Goal: Task Accomplishment & Management: Manage account settings

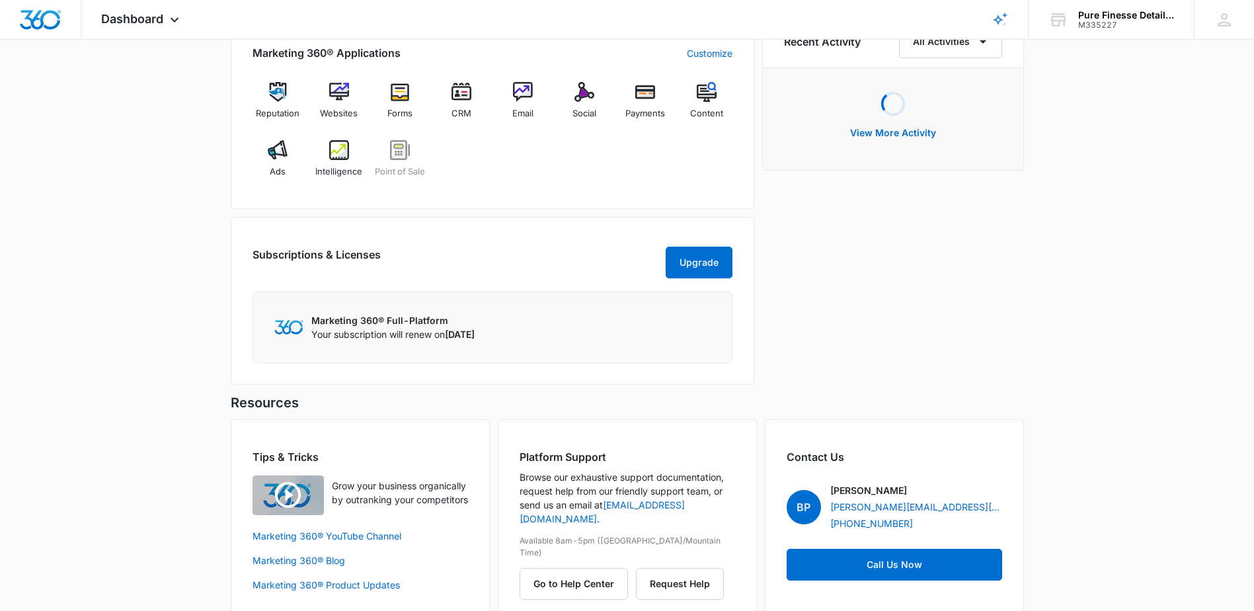
scroll to position [865, 0]
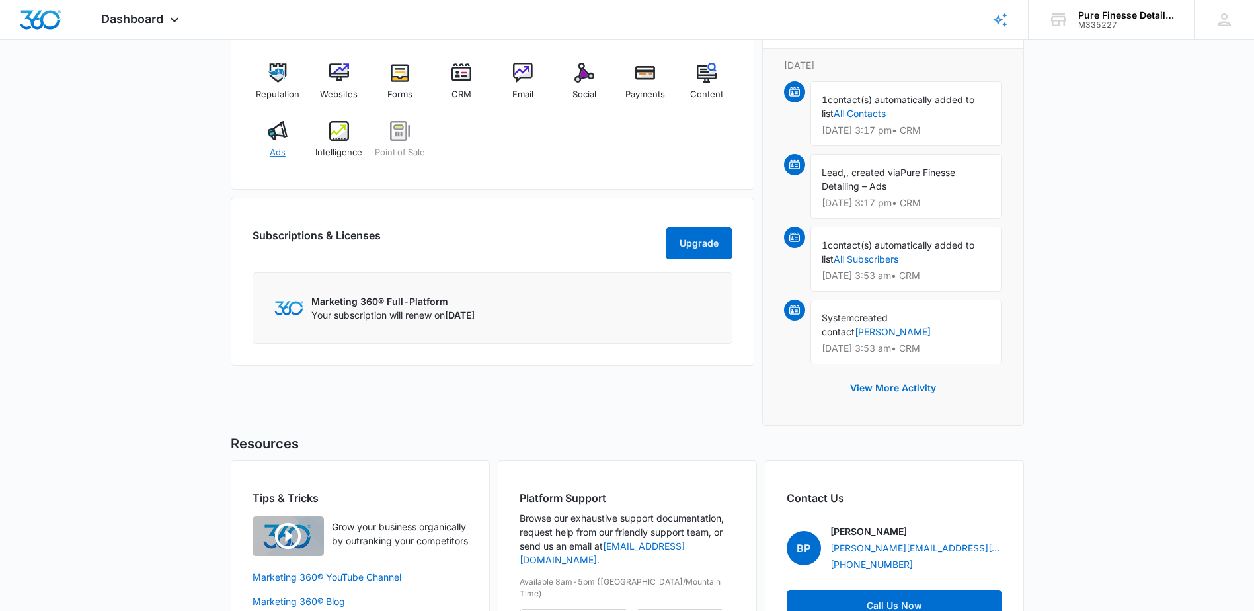
click at [287, 145] on div "Ads" at bounding box center [278, 145] width 51 height 48
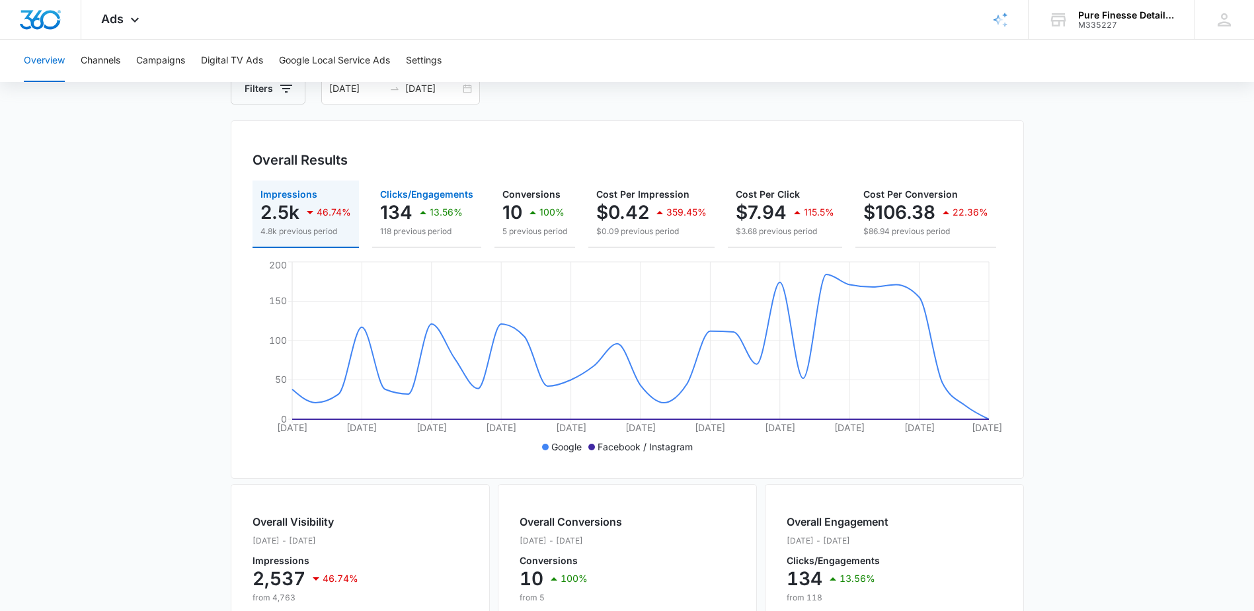
scroll to position [76, 0]
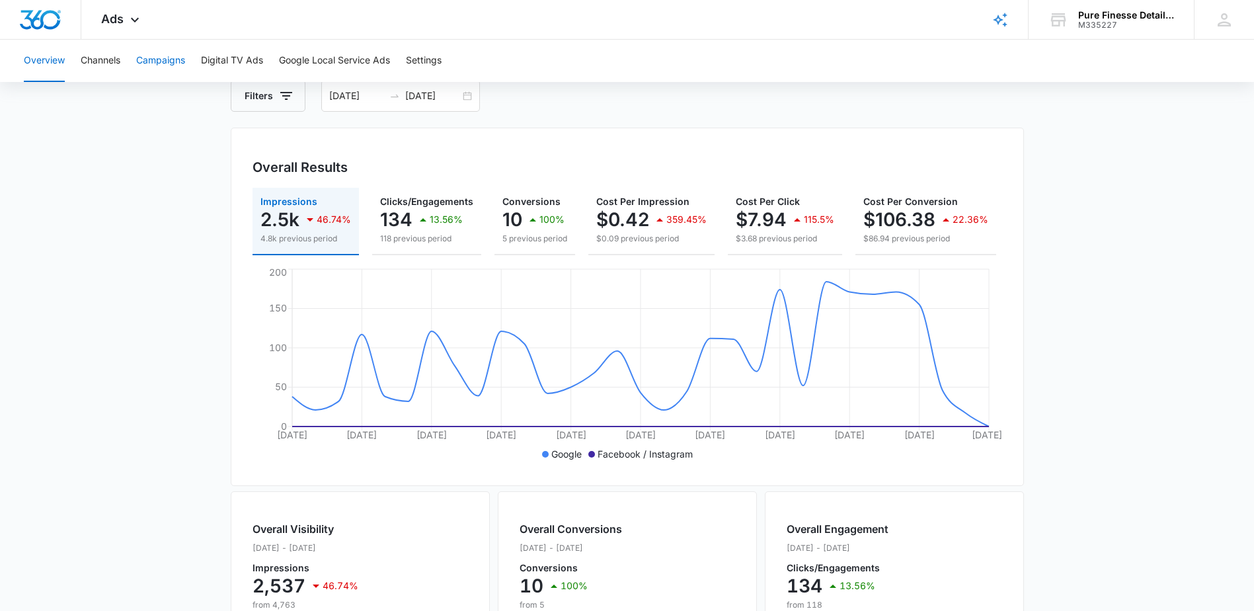
click at [173, 66] on button "Campaigns" at bounding box center [160, 61] width 49 height 42
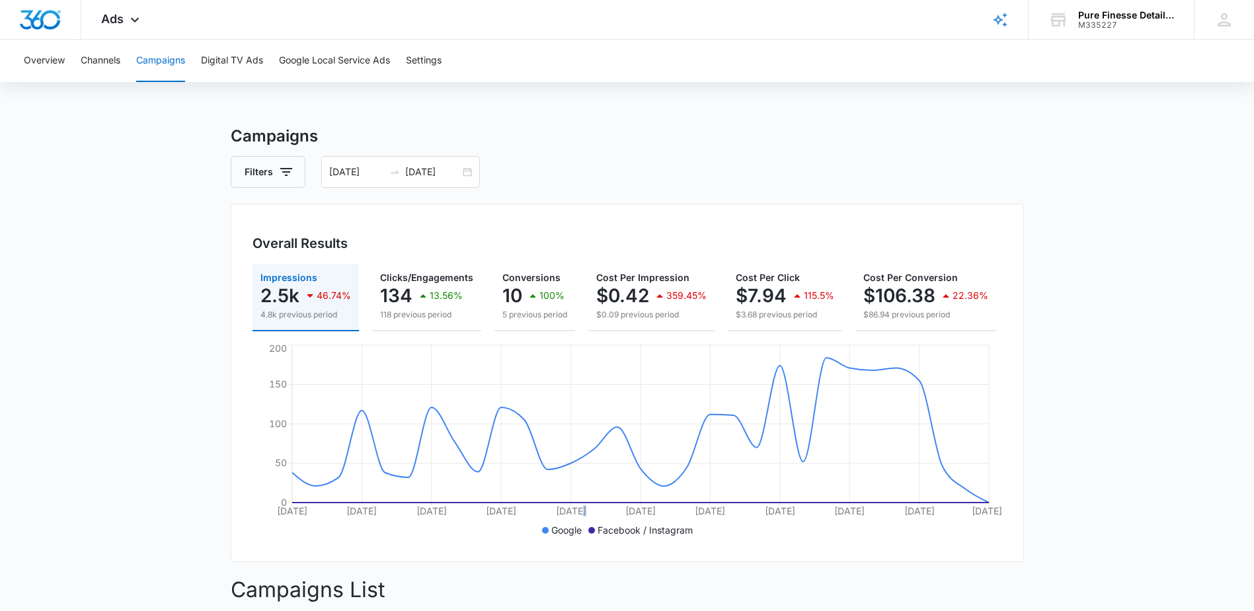
drag, startPoint x: 582, startPoint y: 344, endPoint x: 621, endPoint y: 342, distance: 39.0
click at [621, 342] on div "Impressions 2.5k 46.74% 4.8k previous period Clicks/Engagements 134 13.56% 118 …" at bounding box center [628, 402] width 750 height 276
click at [26, 59] on button "Overview" at bounding box center [44, 61] width 41 height 42
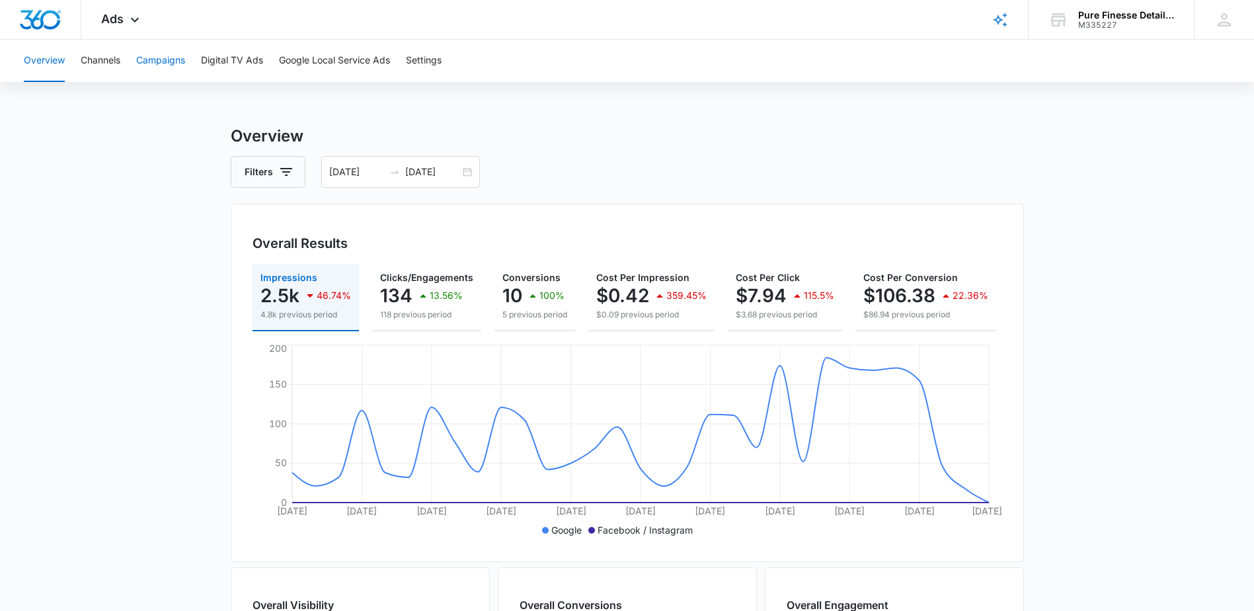
click at [185, 63] on button "Campaigns" at bounding box center [160, 61] width 49 height 42
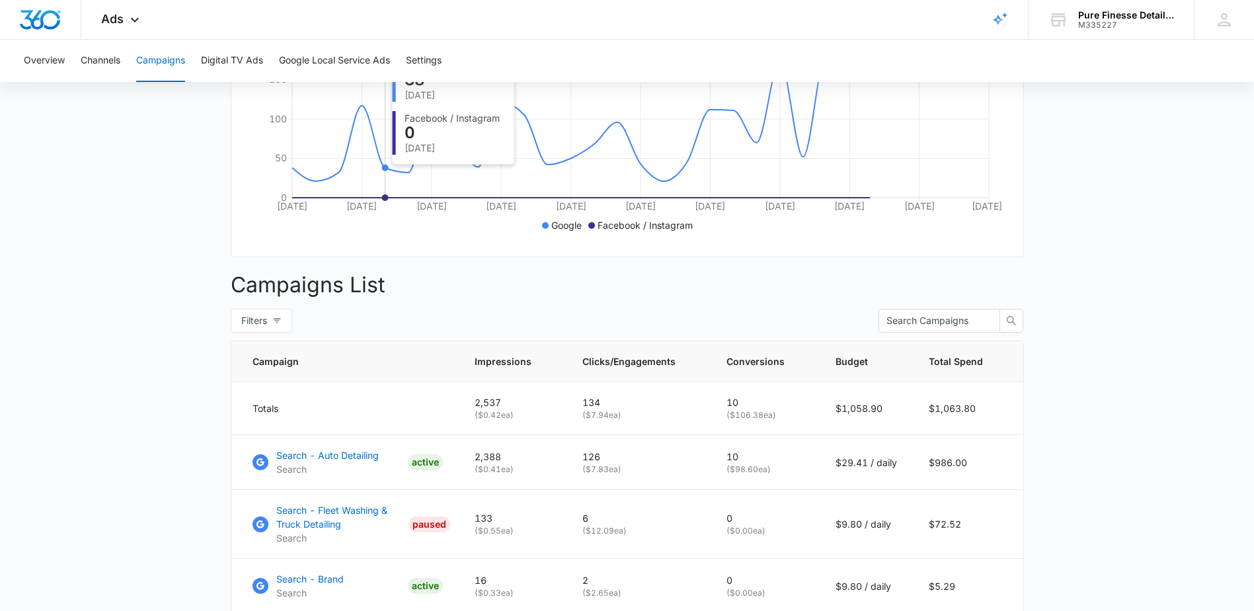
scroll to position [331, 0]
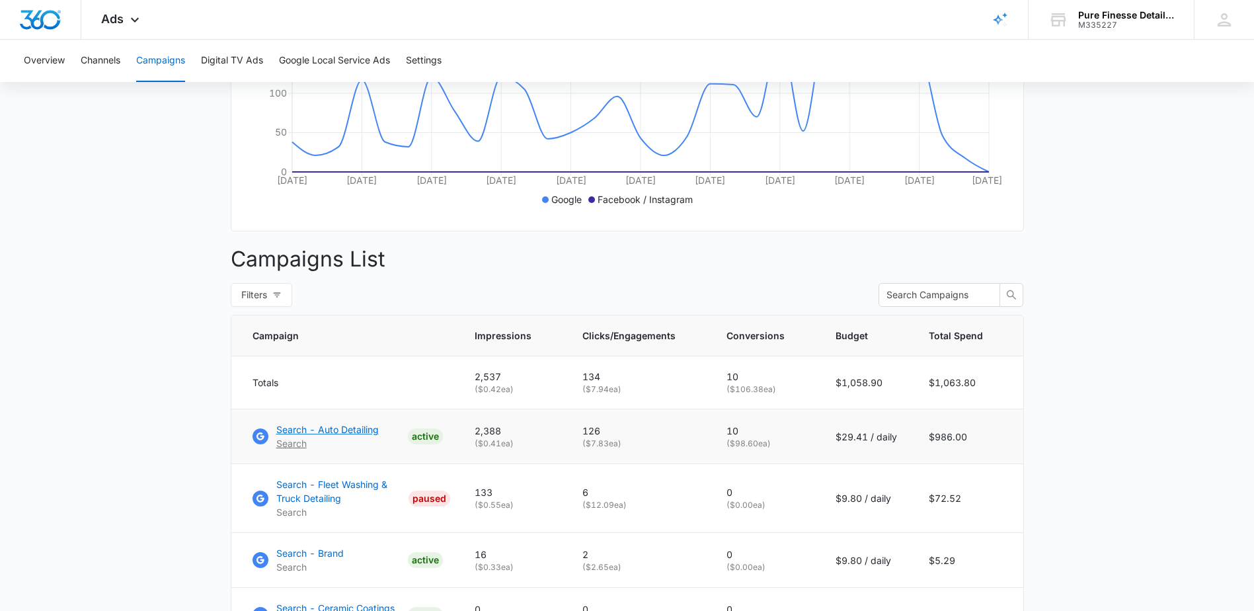
click at [379, 450] on link "Search - Auto Detailing Search ACTIVE" at bounding box center [348, 436] width 190 height 28
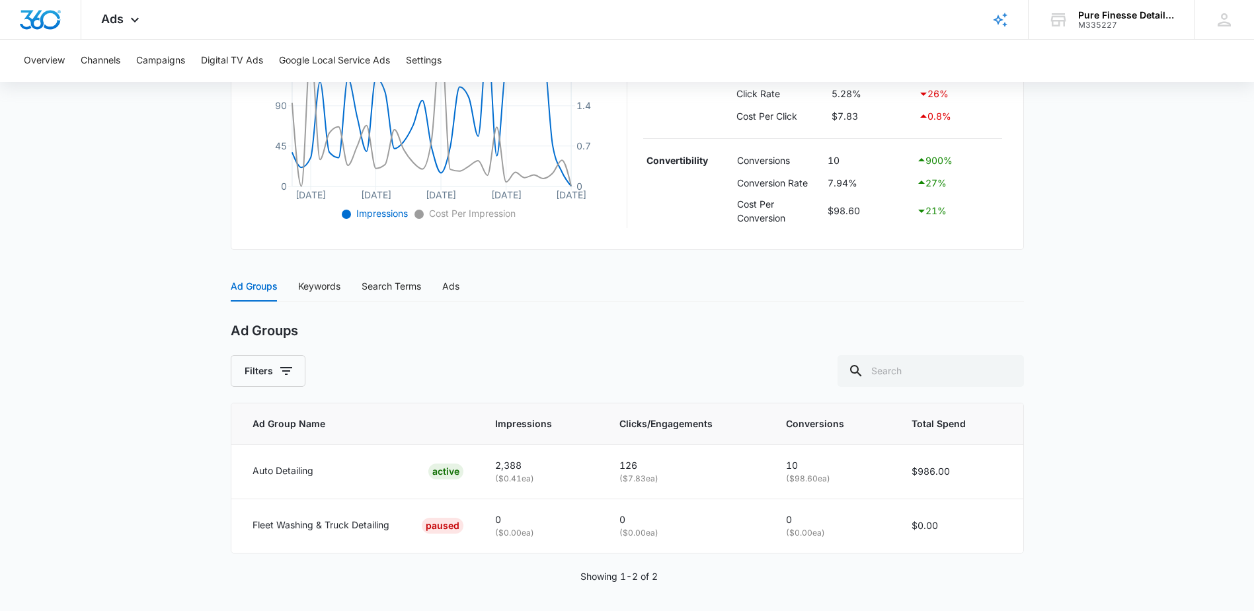
scroll to position [366, 0]
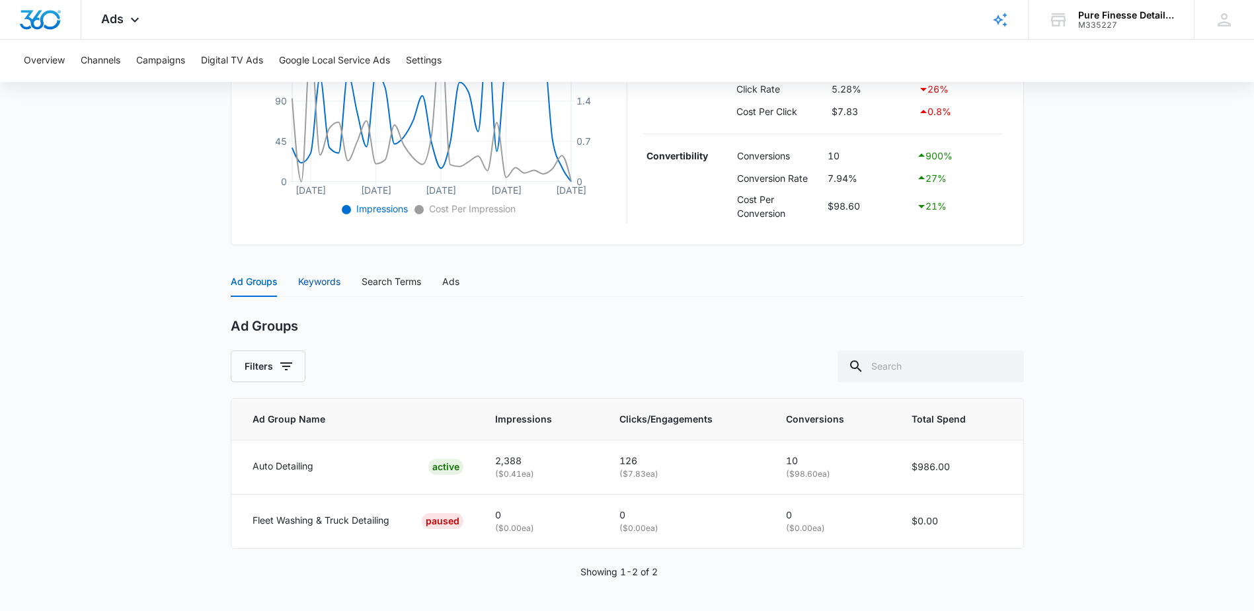
click at [310, 279] on div "Keywords" at bounding box center [319, 281] width 42 height 15
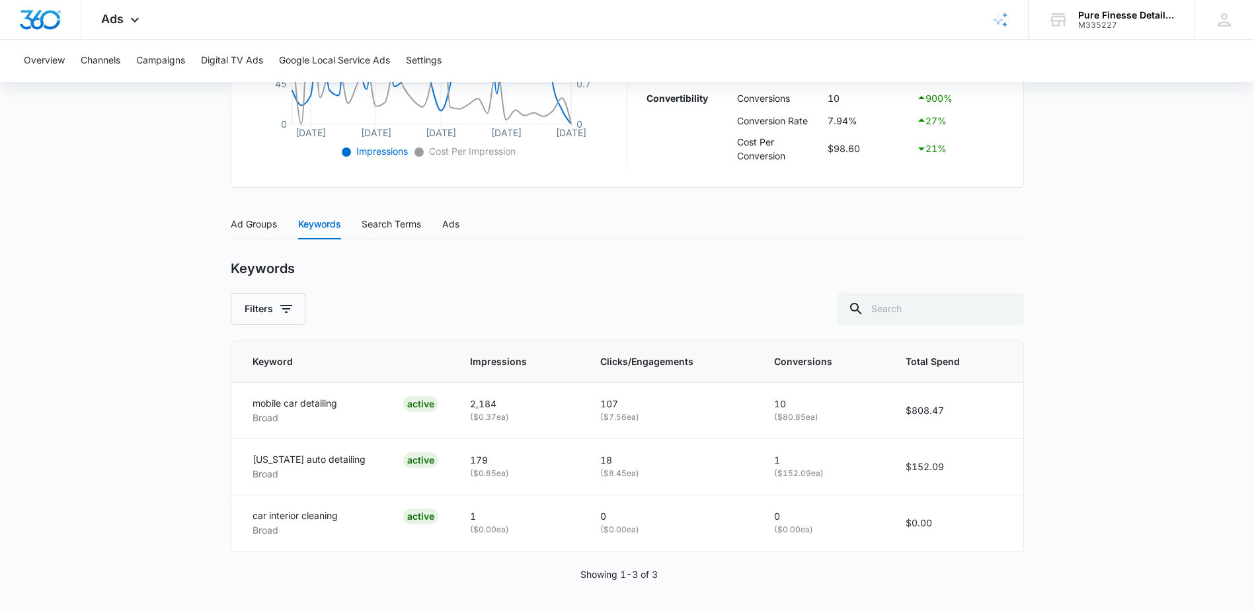
scroll to position [426, 0]
click at [407, 226] on div "Search Terms" at bounding box center [391, 221] width 59 height 15
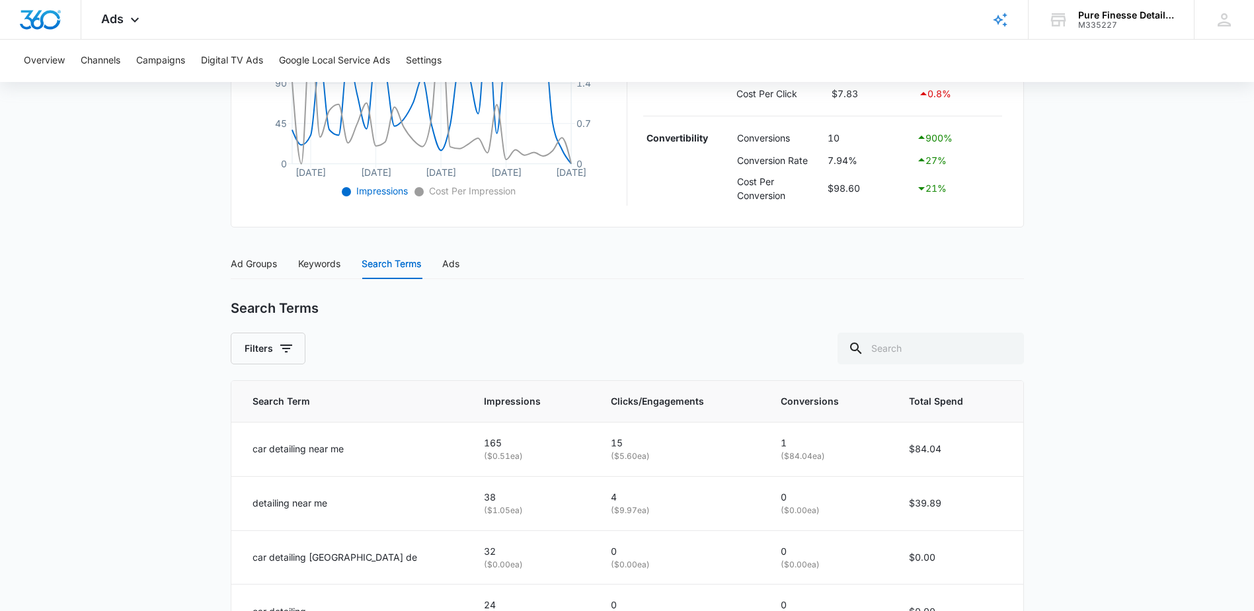
scroll to position [346, 0]
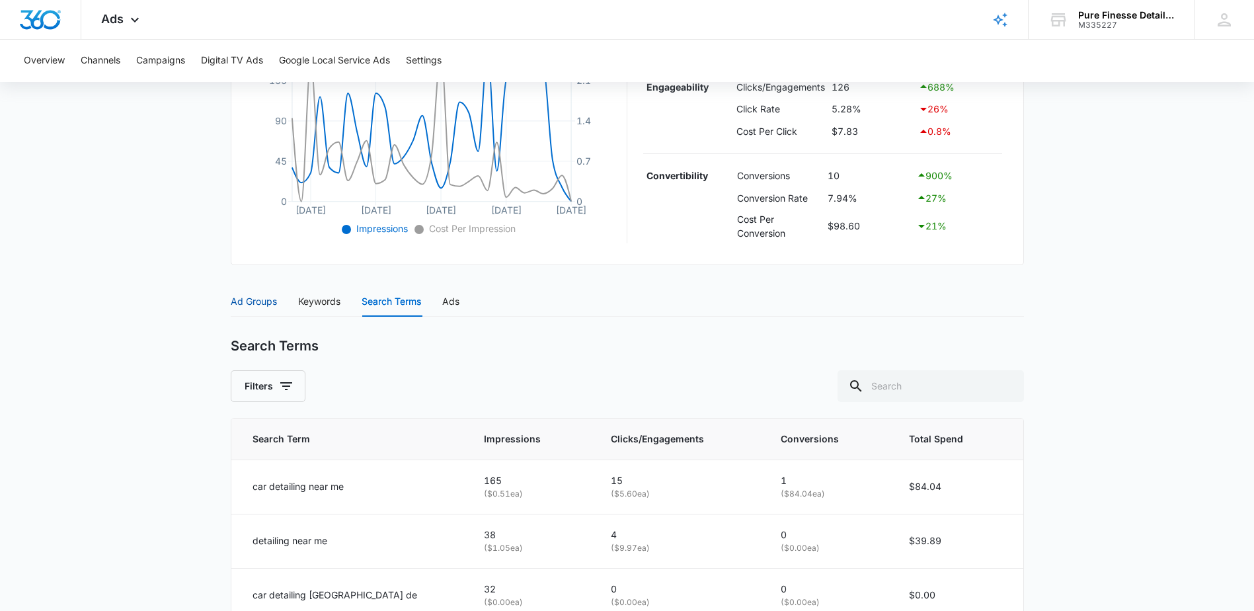
click at [268, 306] on div "Ad Groups" at bounding box center [254, 301] width 46 height 15
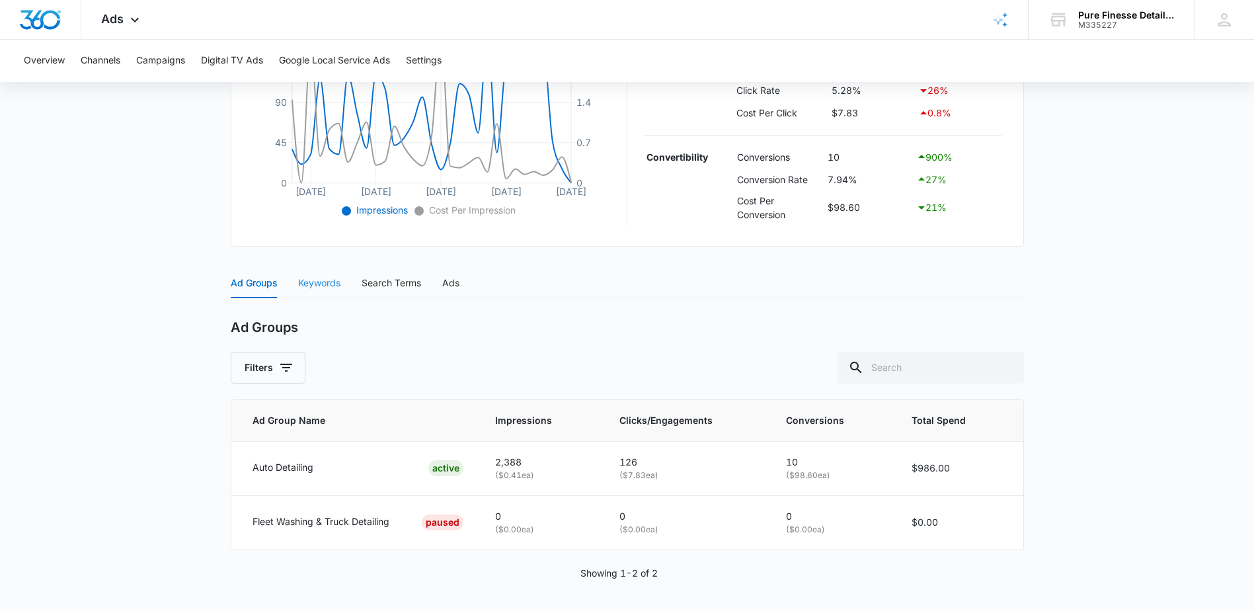
scroll to position [366, 0]
click at [324, 481] on td "Auto Detailing ACTIVE" at bounding box center [355, 467] width 249 height 54
click at [405, 459] on div "Auto Detailing ACTIVE" at bounding box center [359, 467] width 212 height 16
click at [754, 468] on p "( $7.83 ea)" at bounding box center [686, 474] width 134 height 13
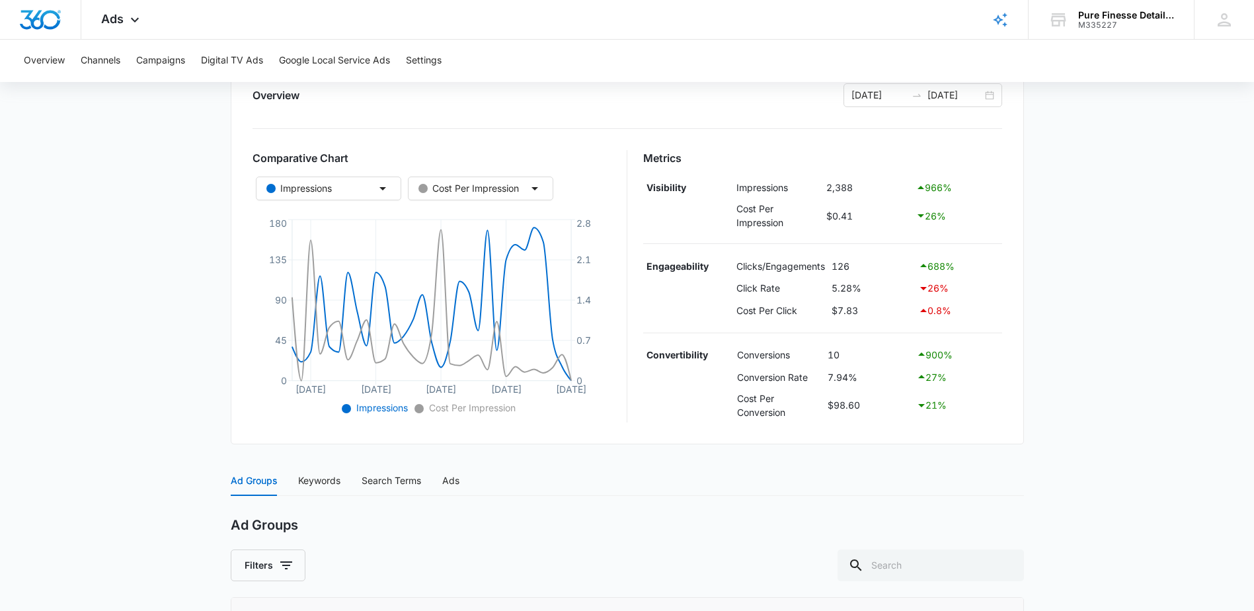
scroll to position [101, 0]
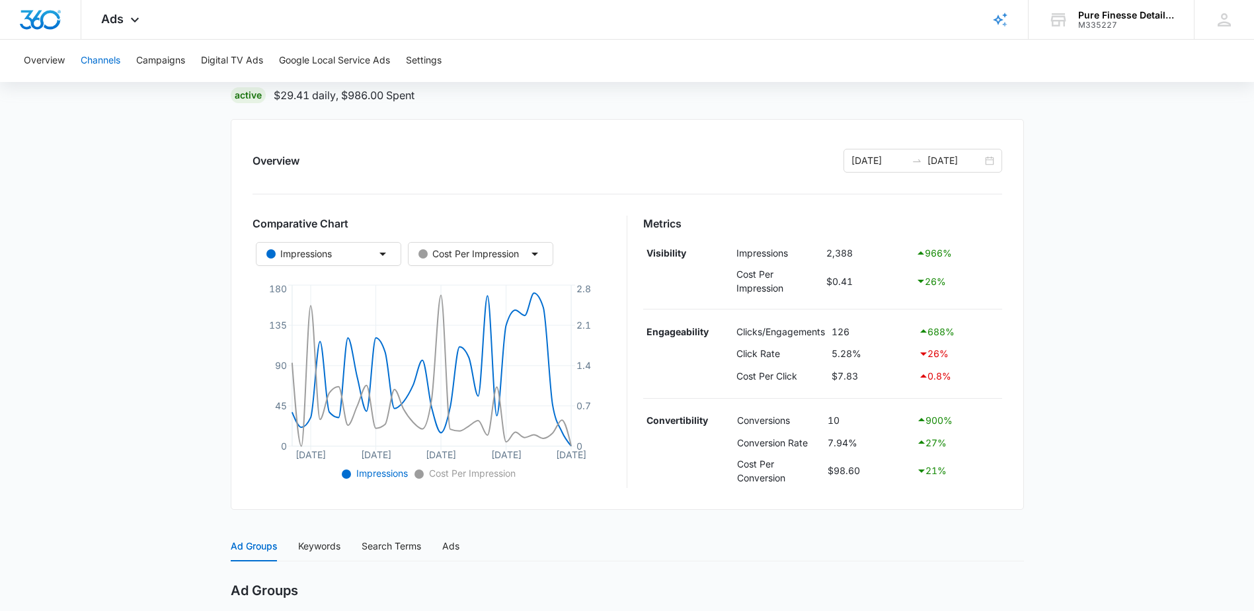
click at [102, 62] on button "Channels" at bounding box center [101, 61] width 40 height 42
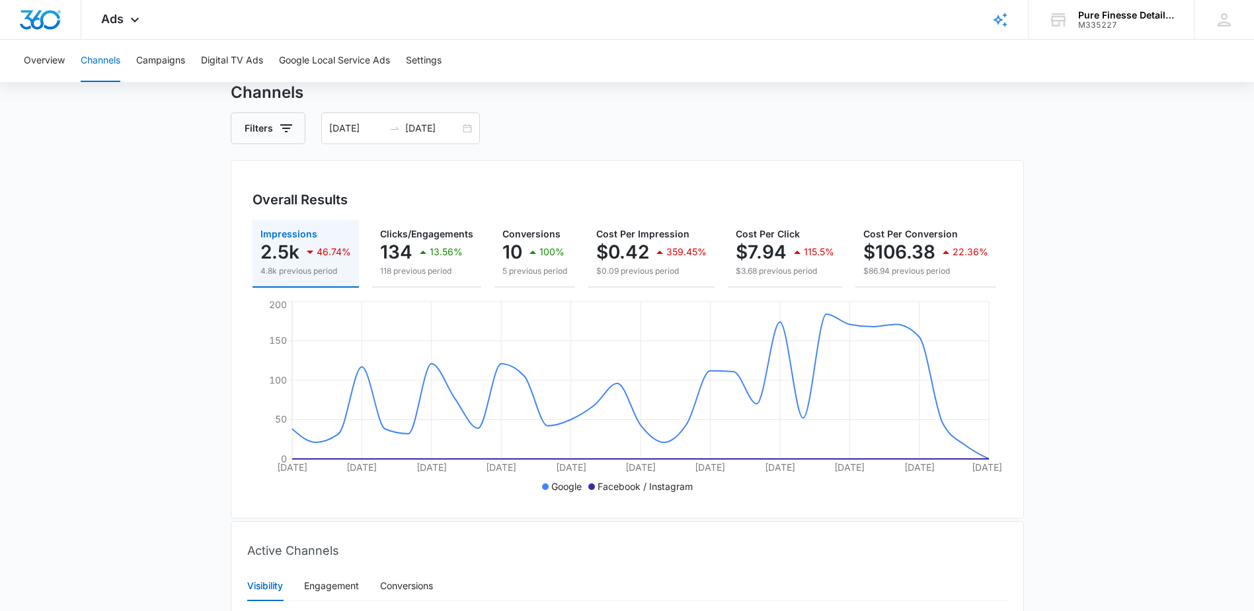
scroll to position [39, 0]
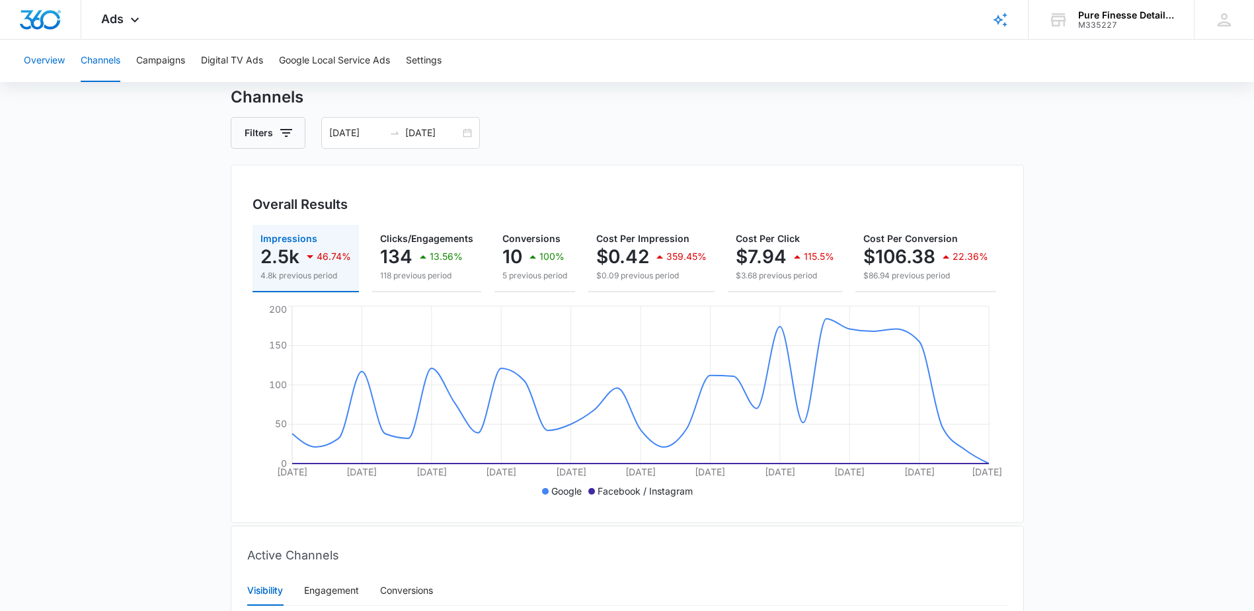
click at [57, 63] on button "Overview" at bounding box center [44, 61] width 41 height 42
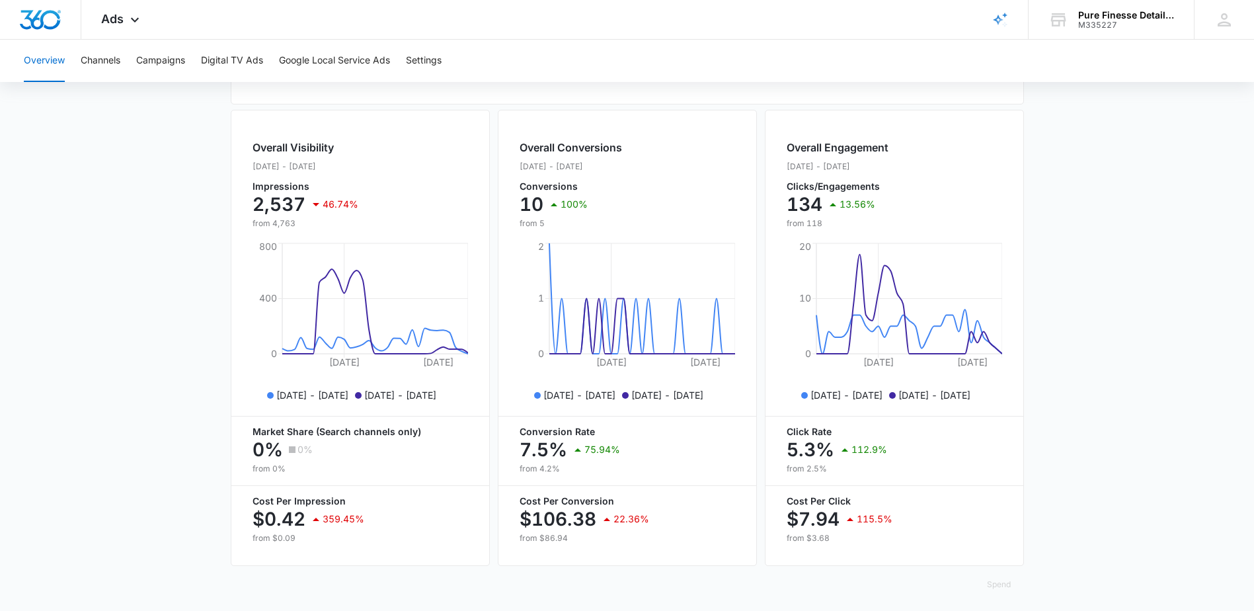
scroll to position [473, 0]
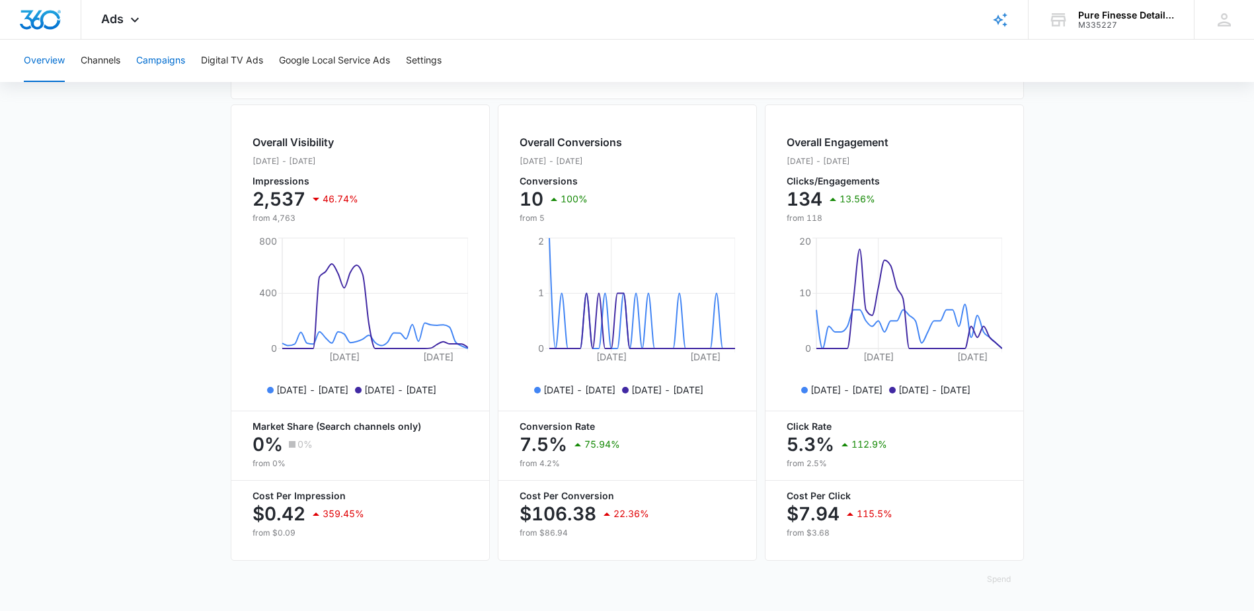
click at [171, 55] on button "Campaigns" at bounding box center [160, 61] width 49 height 42
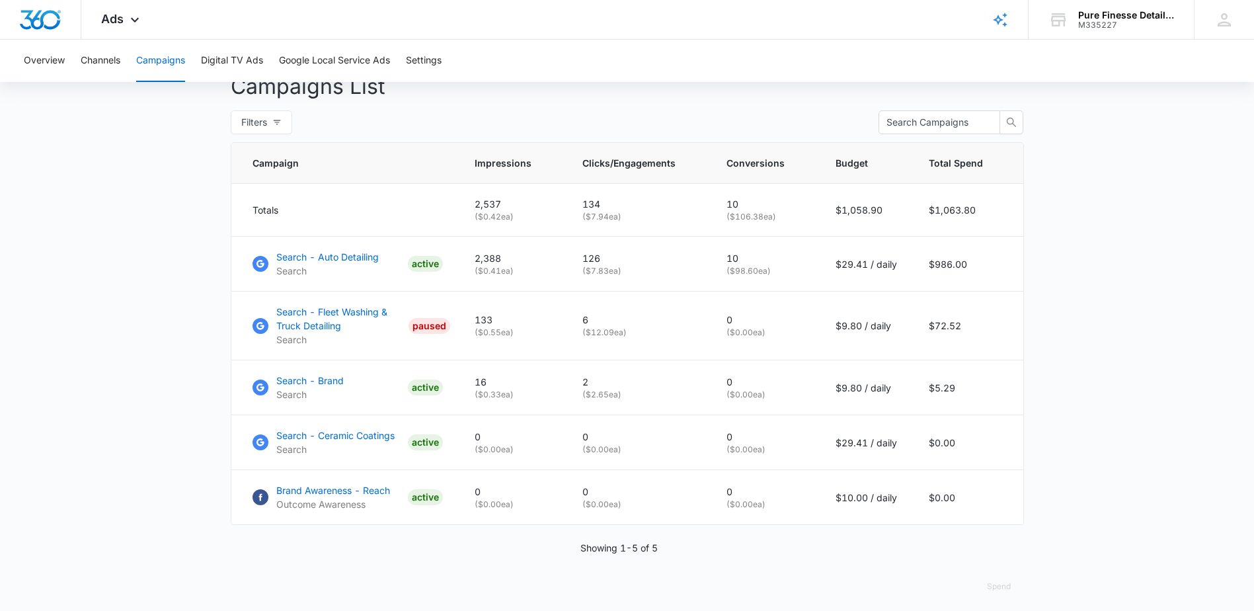
scroll to position [520, 0]
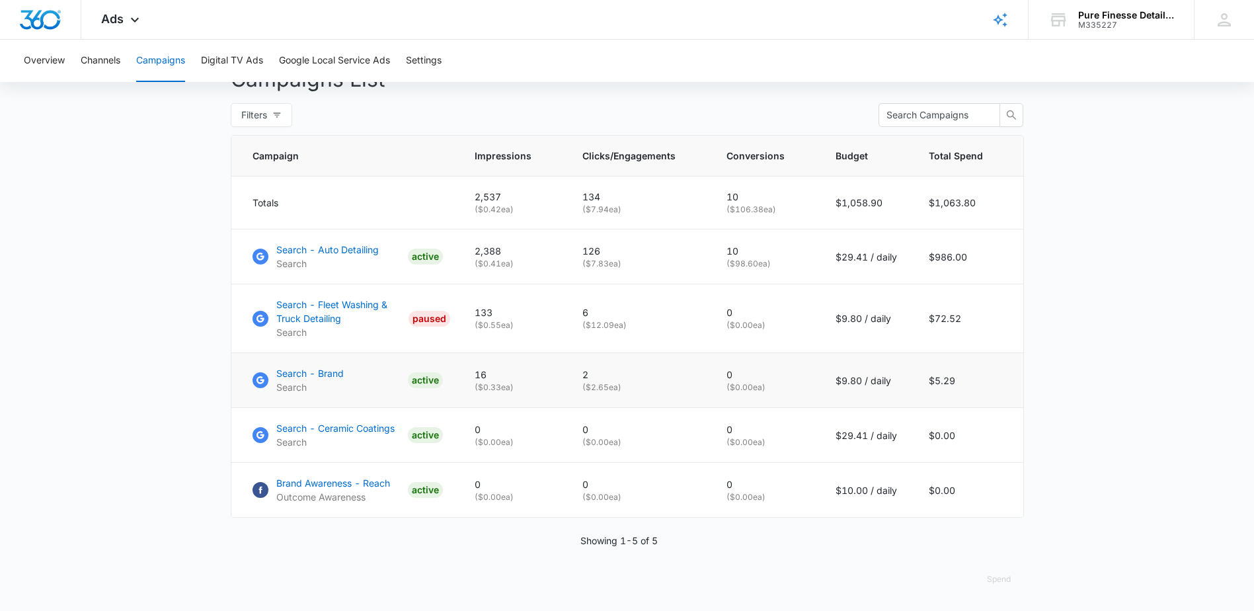
click at [659, 396] on td "2 ( $2.65 ea)" at bounding box center [639, 380] width 144 height 55
click at [336, 383] on p "Search" at bounding box center [309, 387] width 67 height 14
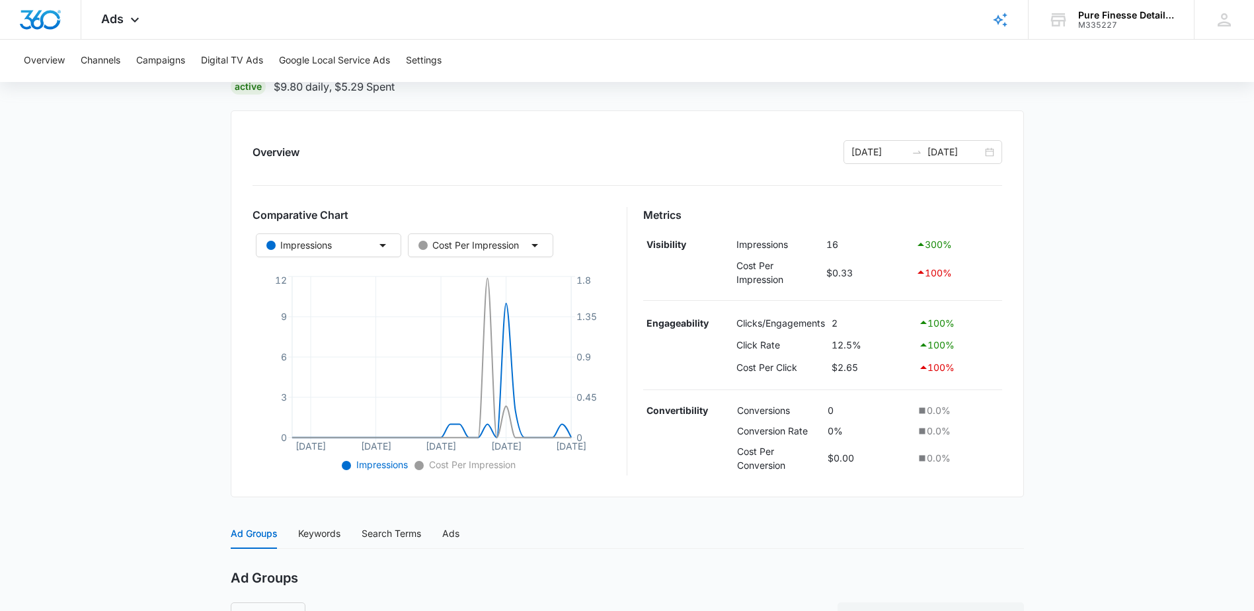
scroll to position [109, 0]
click at [155, 65] on button "Campaigns" at bounding box center [160, 61] width 49 height 42
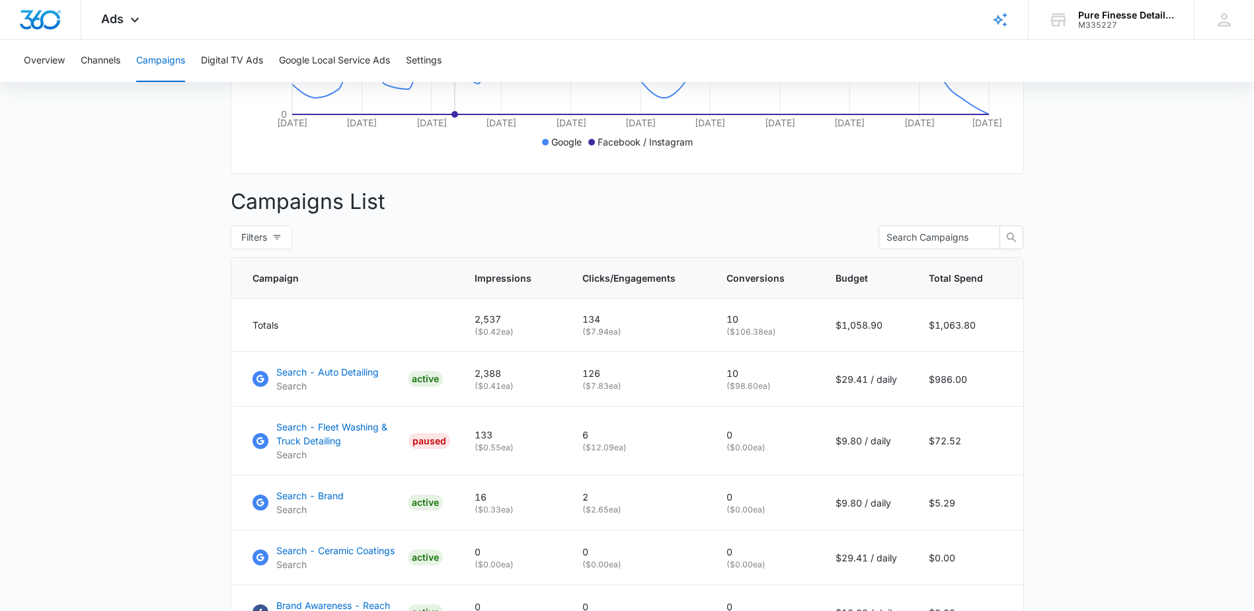
scroll to position [520, 0]
